Goal: Communication & Community: Answer question/provide support

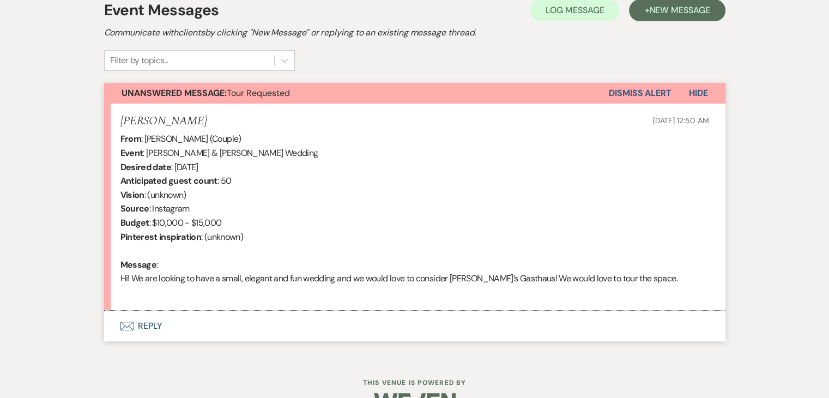
click at [156, 326] on button "Envelope Reply" at bounding box center [415, 326] width 622 height 31
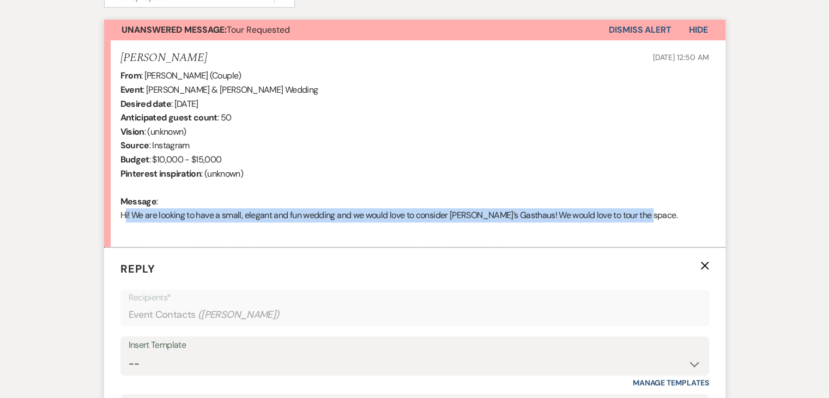
scroll to position [432, 0]
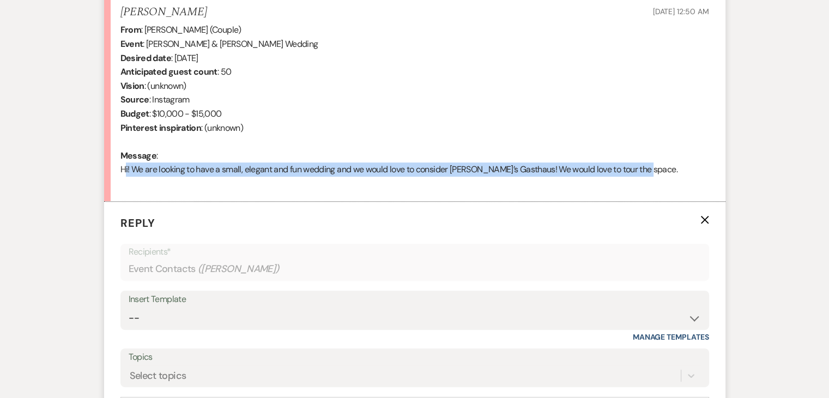
drag, startPoint x: 120, startPoint y: 223, endPoint x: 650, endPoint y: 171, distance: 532.1
click at [650, 171] on div "From : Angela Gonzalez (Couple) Event : Mario Rodriguez & Angela Gonzalez's Wed…" at bounding box center [415, 106] width 589 height 167
copy div "Hi! We are looking to have a small, elegant and fun wedding and we would love t…"
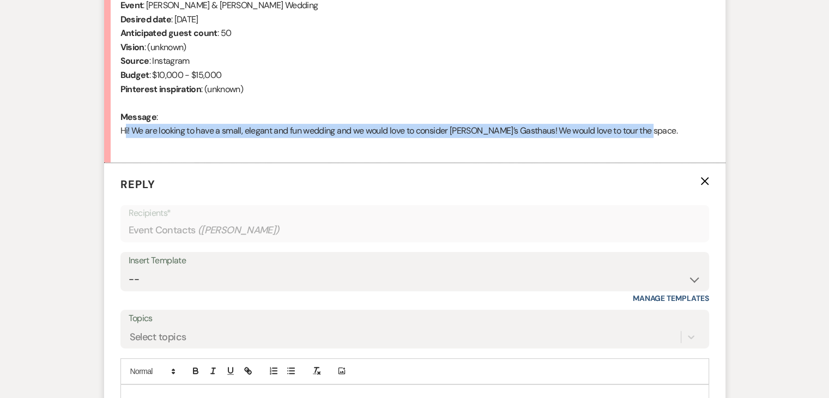
scroll to position [541, 0]
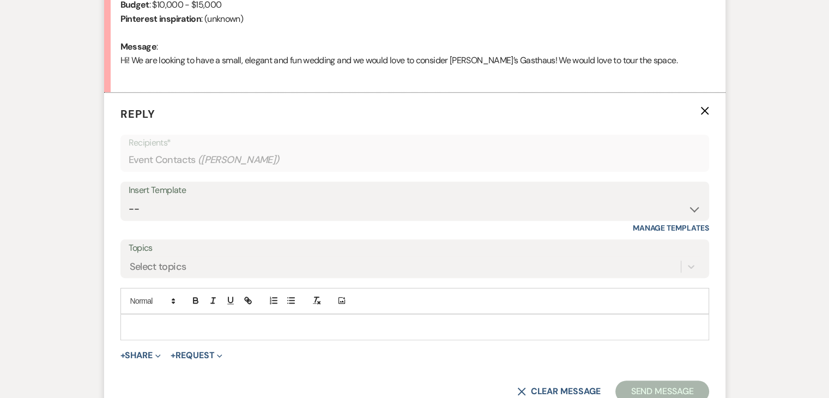
click at [144, 323] on p at bounding box center [415, 327] width 572 height 12
paste div
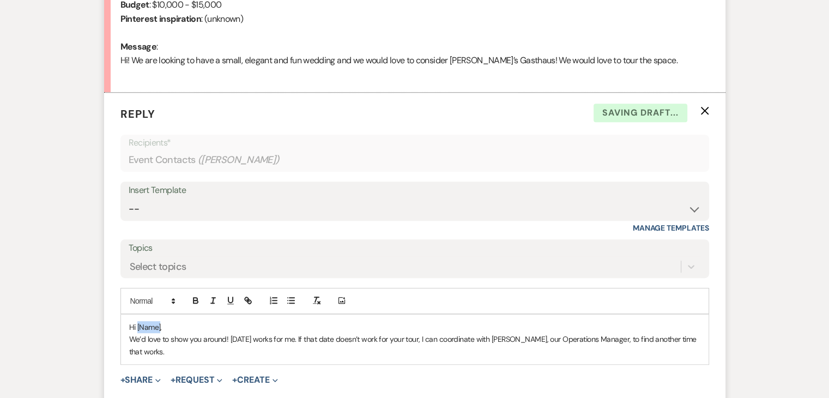
drag, startPoint x: 160, startPoint y: 326, endPoint x: 136, endPoint y: 324, distance: 23.5
click at [136, 324] on p "Hi [Name]," at bounding box center [415, 327] width 572 height 12
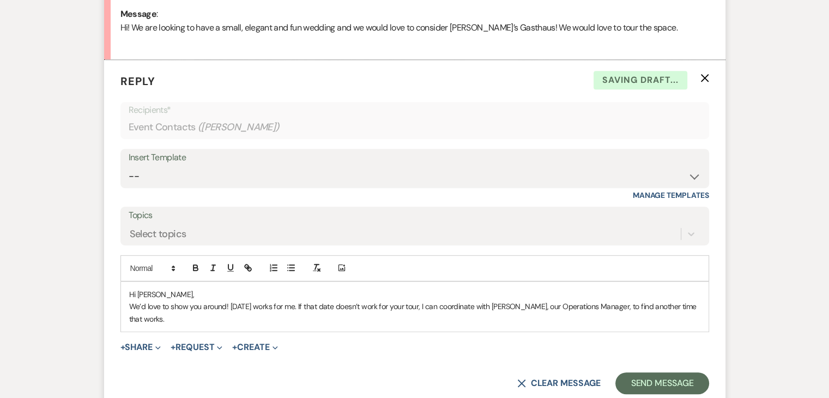
scroll to position [596, 0]
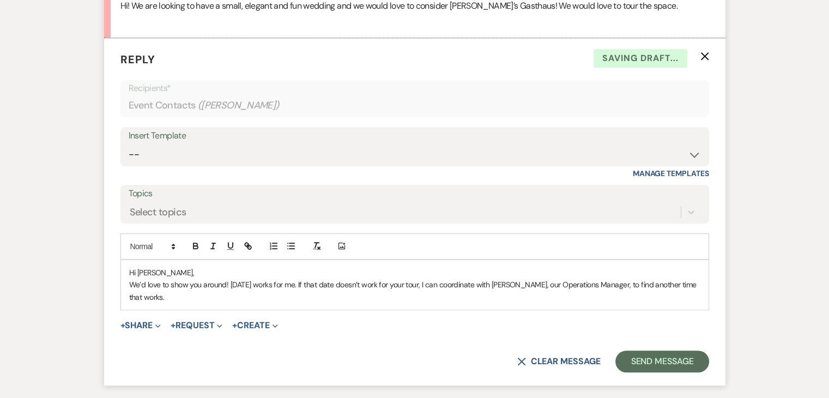
click at [175, 268] on p "Hi Angela," at bounding box center [415, 273] width 572 height 12
click at [312, 283] on p "We’d love to show you around! August 18th works for me. If that date doesn’t wo…" at bounding box center [415, 291] width 572 height 25
drag, startPoint x: 232, startPoint y: 281, endPoint x: 251, endPoint y: 282, distance: 19.1
click at [232, 281] on p "We’d love to show you around! August 18th works for me. If that date doesn’t wo…" at bounding box center [415, 291] width 572 height 25
drag, startPoint x: 348, startPoint y: 284, endPoint x: 390, endPoint y: 280, distance: 42.2
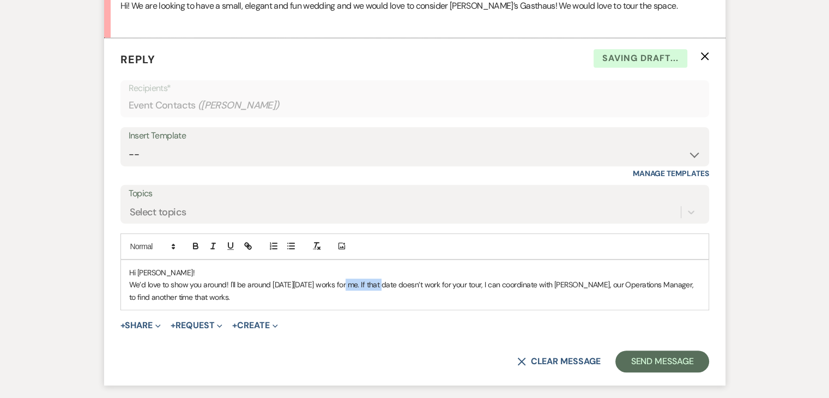
click at [390, 280] on p "We’d love to show you around! I'll be around on Monday, August 18th works for m…" at bounding box center [415, 291] width 572 height 25
click at [273, 292] on p "We’d love to show you around! I'll be around on Monday, August 18th, if that wo…" at bounding box center [415, 291] width 572 height 25
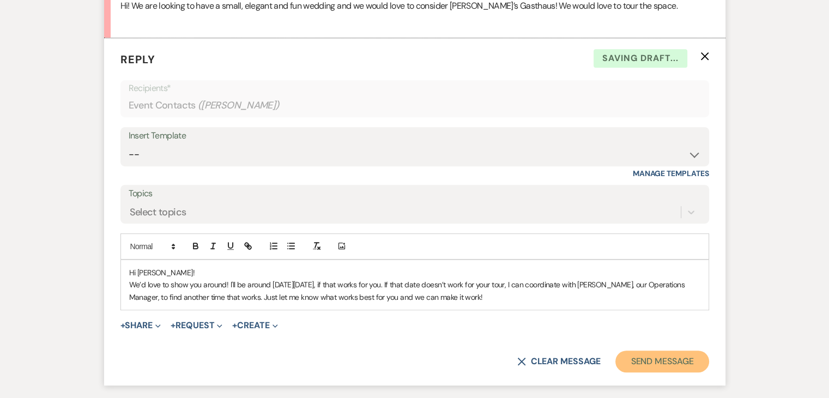
click at [621, 357] on button "Send Message" at bounding box center [662, 362] width 93 height 22
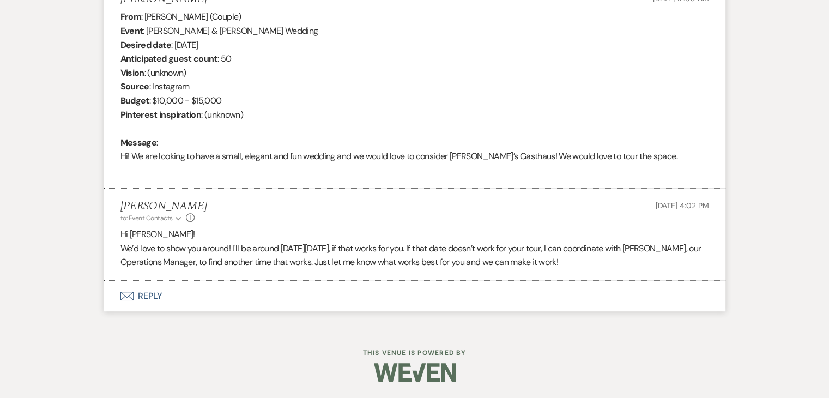
scroll to position [444, 0]
